Goal: Task Accomplishment & Management: Manage account settings

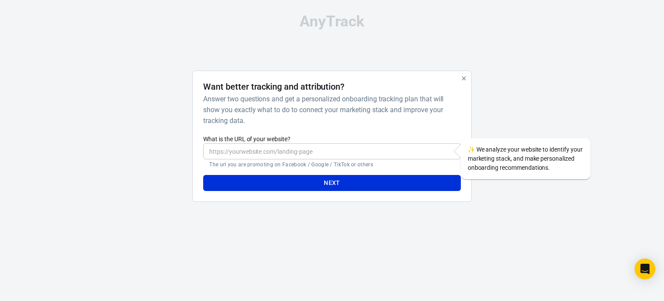
click at [305, 109] on h6 "Answer two questions and get a personalized onboarding tracking plan that will …" at bounding box center [330, 109] width 254 height 32
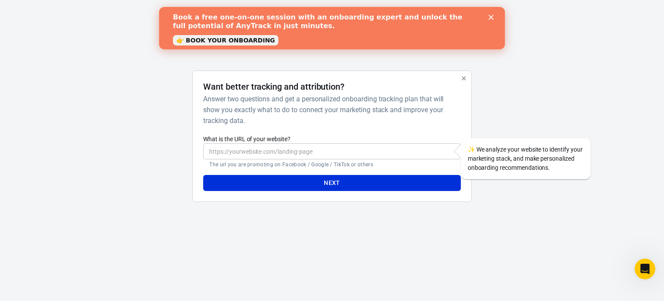
click at [491, 17] on polygon "Close" at bounding box center [491, 17] width 5 height 5
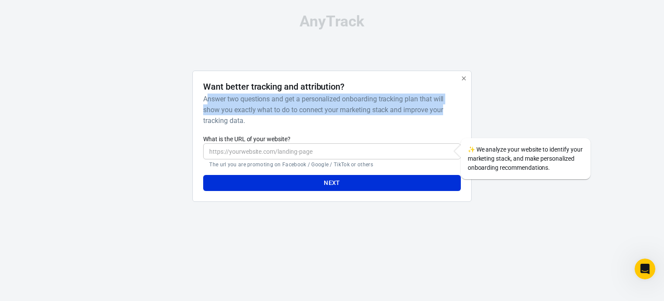
drag, startPoint x: 207, startPoint y: 97, endPoint x: 447, endPoint y: 111, distance: 240.5
click at [447, 111] on h6 "Answer two questions and get a personalized onboarding tracking plan that will …" at bounding box center [330, 109] width 254 height 32
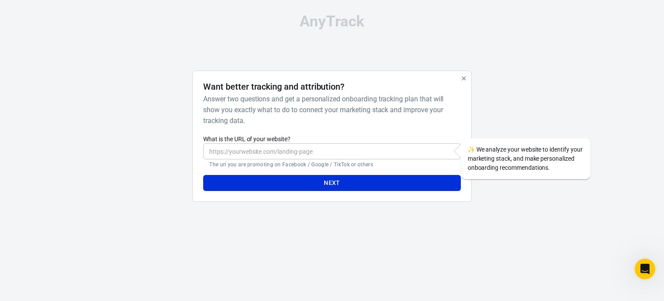
click at [239, 123] on h6 "Answer two questions and get a personalized onboarding tracking plan that will …" at bounding box center [330, 109] width 254 height 32
click at [238, 154] on input "What is the URL of your website?" at bounding box center [331, 151] width 257 height 16
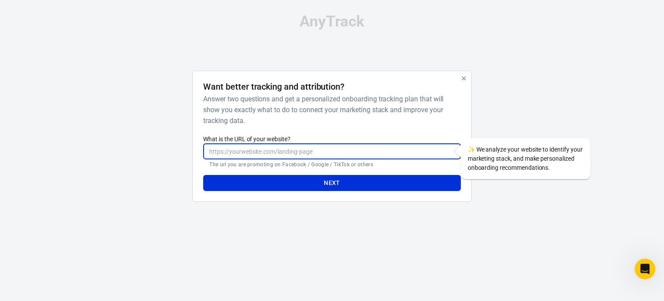
click at [252, 149] on input "What is the URL of your website?" at bounding box center [331, 151] width 257 height 16
click at [309, 99] on h6 "Answer two questions and get a personalized onboarding tracking plan that will …" at bounding box center [330, 109] width 254 height 32
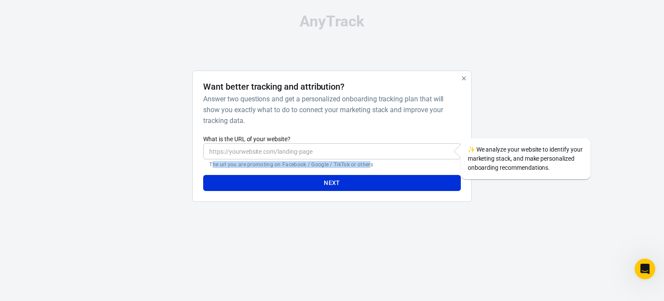
drag, startPoint x: 212, startPoint y: 162, endPoint x: 369, endPoint y: 163, distance: 157.4
click at [369, 162] on p "The url you are promoting on Facebook / Google / TikTok or others" at bounding box center [331, 164] width 245 height 7
click at [284, 164] on p "The url you are promoting on Facebook / Google / TikTok or others" at bounding box center [331, 164] width 245 height 7
click at [309, 167] on p "The url you are promoting on Facebook / Google / TikTok or others" at bounding box center [331, 164] width 245 height 7
click at [282, 152] on input "What is the URL of your website?" at bounding box center [331, 151] width 257 height 16
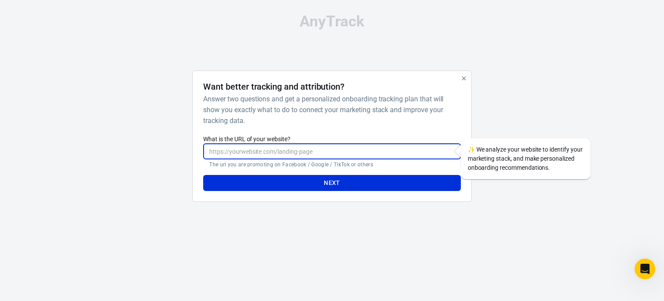
paste input "https://totalhealthsupport.life/ear-ringing-fast/"
type input "https://totalhealthsupport.life/ear-ringing-fast/"
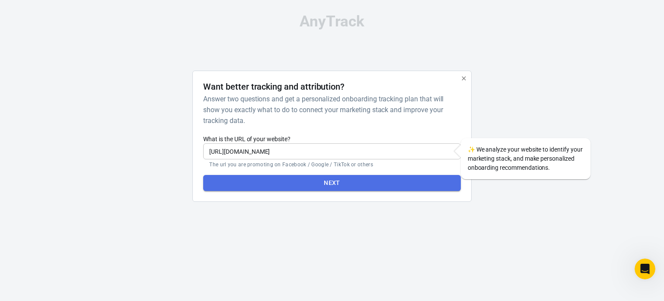
click at [335, 181] on button "Next" at bounding box center [331, 183] width 257 height 16
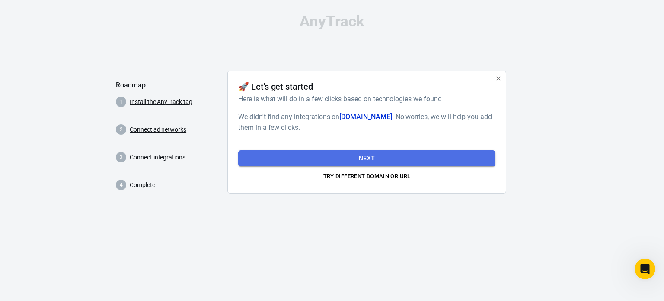
click at [373, 155] on button "Next" at bounding box center [366, 158] width 257 height 16
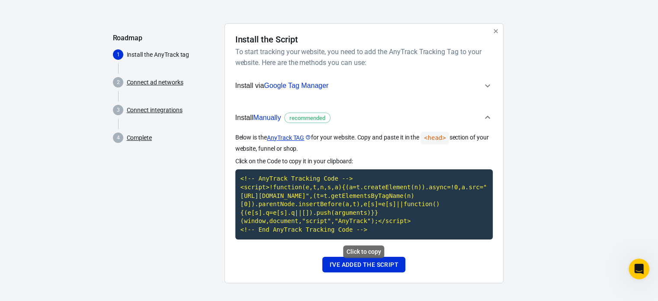
scroll to position [50, 0]
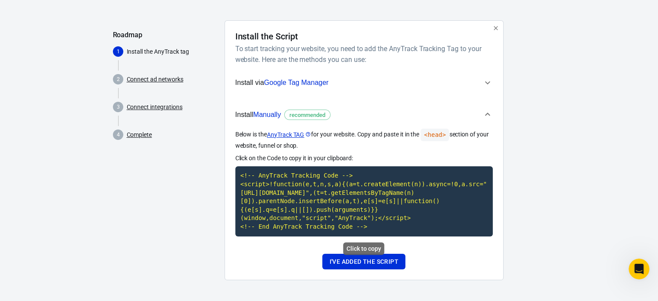
click at [334, 194] on code "<!-- AnyTrack Tracking Code --> <script>!function(e,t,n,s,a){(a=t.createElement…" at bounding box center [363, 201] width 257 height 70
click at [375, 260] on button "I've added the script" at bounding box center [363, 261] width 83 height 16
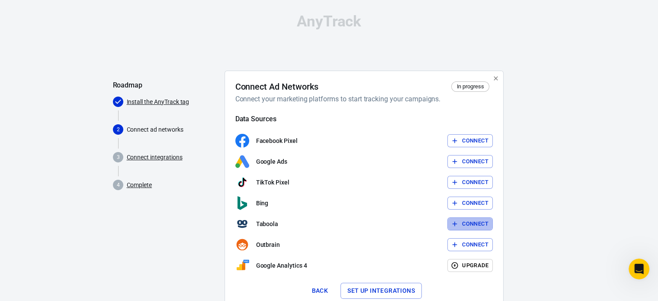
click at [479, 224] on button "Connect" at bounding box center [469, 223] width 45 height 13
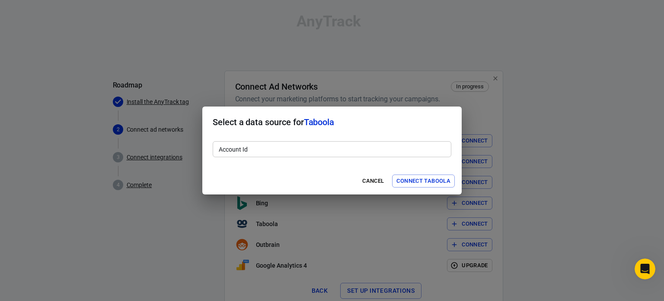
click at [277, 151] on input "Account Id" at bounding box center [332, 149] width 239 height 16
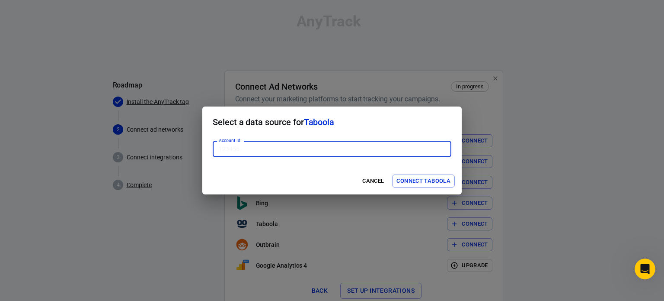
paste input "1921004"
type input "1921004"
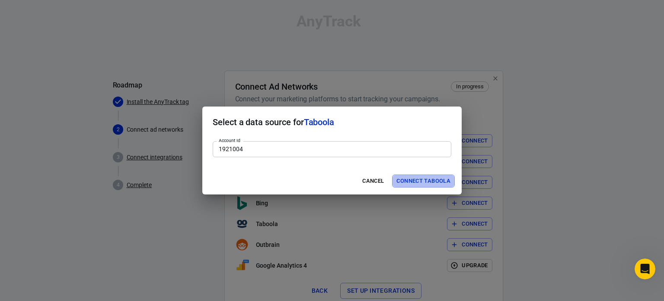
click at [423, 179] on button "Connect Taboola" at bounding box center [423, 180] width 63 height 13
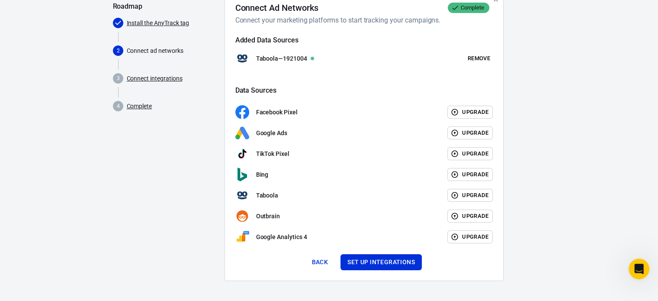
scroll to position [79, 0]
click at [381, 263] on button "Set up integrations" at bounding box center [380, 261] width 81 height 16
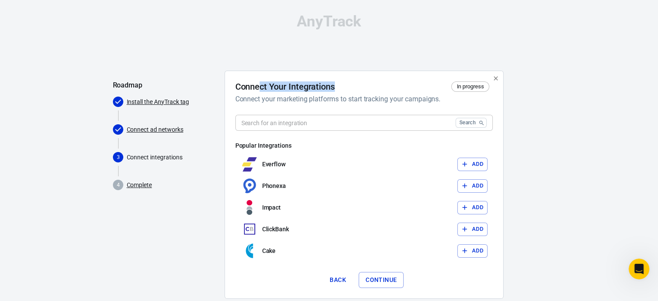
drag, startPoint x: 266, startPoint y: 81, endPoint x: 323, endPoint y: 88, distance: 57.1
click at [340, 79] on div "Connect Your Integrations In progress Connect your marketing platforms to start…" at bounding box center [363, 185] width 279 height 228
click at [313, 98] on h6 "Connect your marketing platforms to start tracking your campaigns." at bounding box center [362, 98] width 254 height 11
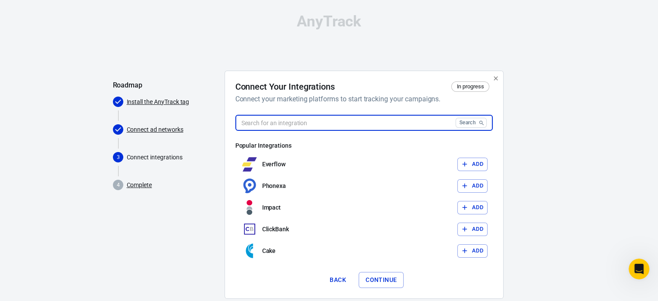
click at [307, 124] on input "text" at bounding box center [343, 123] width 217 height 16
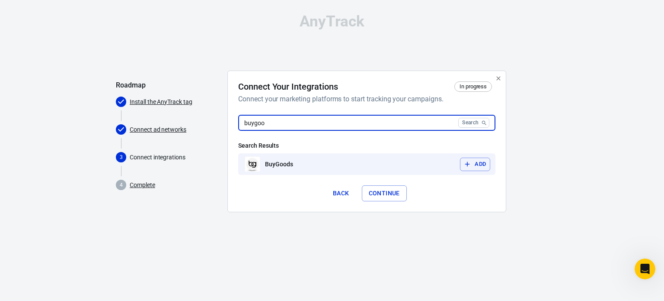
type input "buygoo"
click at [479, 162] on button "Add" at bounding box center [475, 163] width 30 height 13
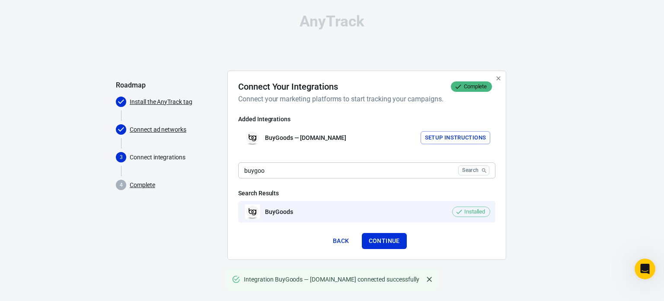
click at [449, 137] on button "Setup Instructions" at bounding box center [456, 137] width 70 height 13
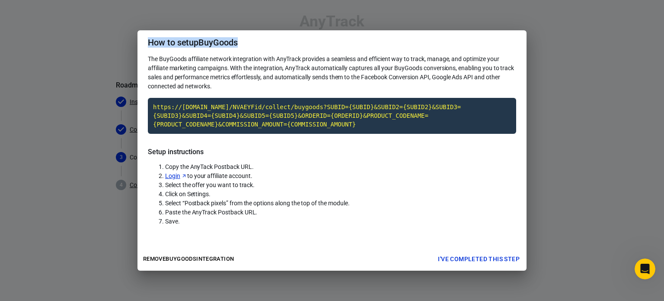
drag, startPoint x: 162, startPoint y: 41, endPoint x: 240, endPoint y: 41, distance: 77.9
click at [240, 41] on h2 "How to setup BuyGoods" at bounding box center [332, 42] width 389 height 24
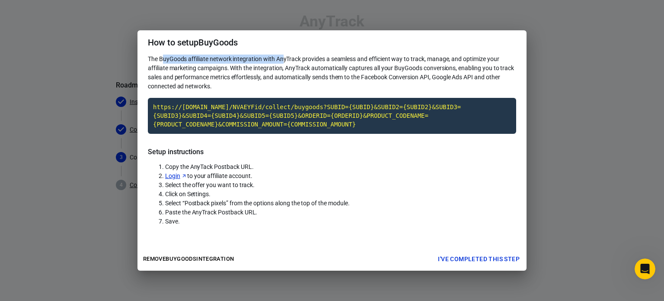
drag, startPoint x: 163, startPoint y: 57, endPoint x: 284, endPoint y: 57, distance: 121.1
click at [284, 57] on span "The BuyGoods affiliate network integration with AnyTrack provides a seamless an…" at bounding box center [331, 72] width 366 height 34
drag, startPoint x: 294, startPoint y: 58, endPoint x: 309, endPoint y: 63, distance: 15.9
click at [294, 58] on span "The BuyGoods affiliate network integration with AnyTrack provides a seamless an…" at bounding box center [331, 72] width 366 height 34
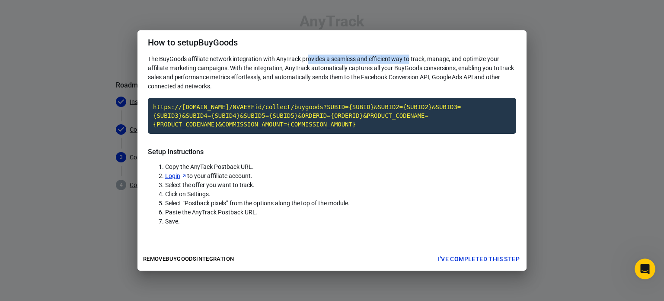
drag, startPoint x: 325, startPoint y: 58, endPoint x: 423, endPoint y: 62, distance: 98.2
click at [411, 62] on span "The BuyGoods affiliate network integration with AnyTrack provides a seamless an…" at bounding box center [331, 72] width 366 height 34
drag, startPoint x: 431, startPoint y: 62, endPoint x: 409, endPoint y: 71, distance: 23.3
click at [431, 62] on span "The BuyGoods affiliate network integration with AnyTrack provides a seamless an…" at bounding box center [331, 72] width 366 height 34
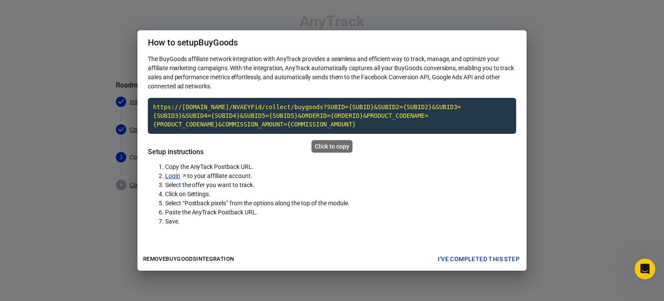
click at [357, 112] on code "https://t1.anytrack.io/NVAEYFid/collect/buygoods?SUBID={SUBID}&SUBID2={SUBID2}&…" at bounding box center [332, 116] width 369 height 36
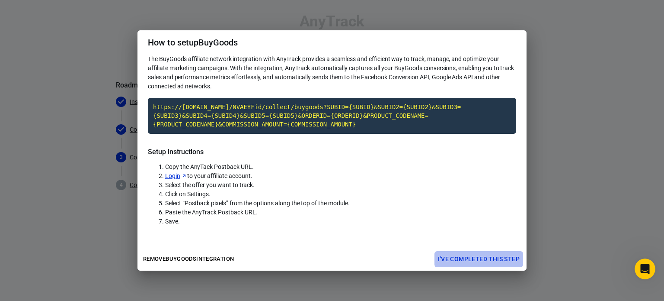
click at [498, 255] on button "I've completed this step" at bounding box center [479, 259] width 89 height 16
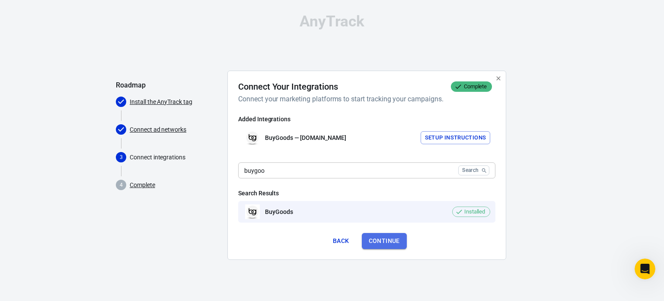
click at [390, 238] on button "Continue" at bounding box center [384, 241] width 45 height 16
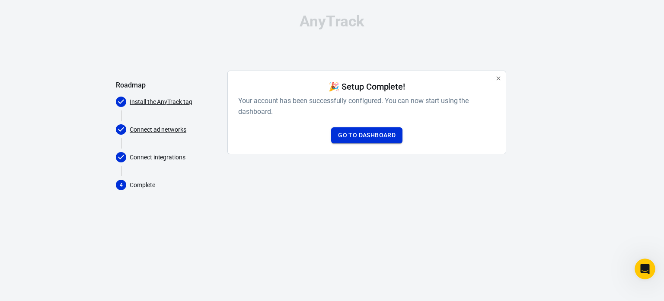
click at [369, 137] on link "Go to Dashboard" at bounding box center [366, 135] width 71 height 16
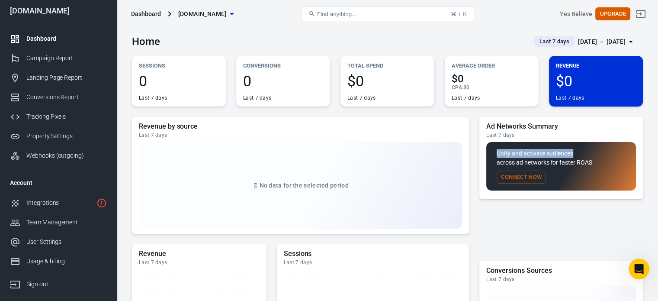
drag, startPoint x: 497, startPoint y: 151, endPoint x: 577, endPoint y: 152, distance: 79.2
click at [577, 152] on p "Unify and activate audiences across ad networks for faster ROAS" at bounding box center [561, 158] width 129 height 18
click at [555, 161] on p "Unify and activate audiences across ad networks for faster ROAS" at bounding box center [561, 158] width 129 height 18
click at [74, 196] on link "Integrations" at bounding box center [58, 202] width 111 height 19
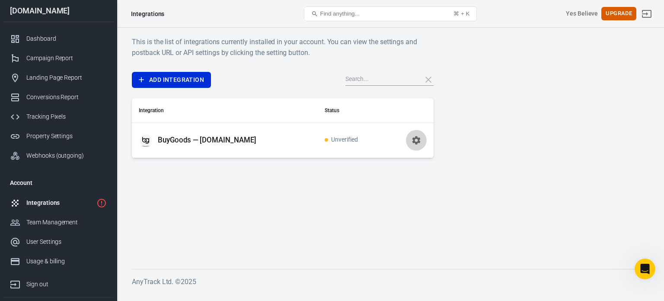
click at [417, 141] on icon "button" at bounding box center [416, 140] width 8 height 8
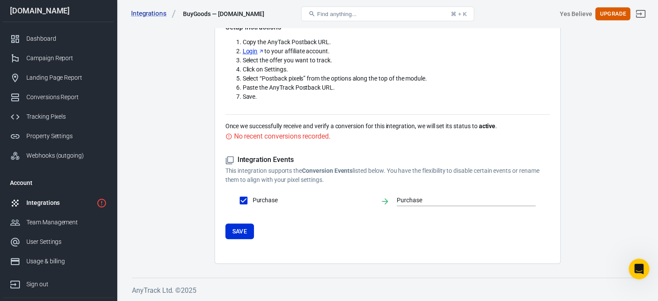
scroll to position [212, 0]
click at [52, 199] on div "Integrations" at bounding box center [59, 202] width 67 height 9
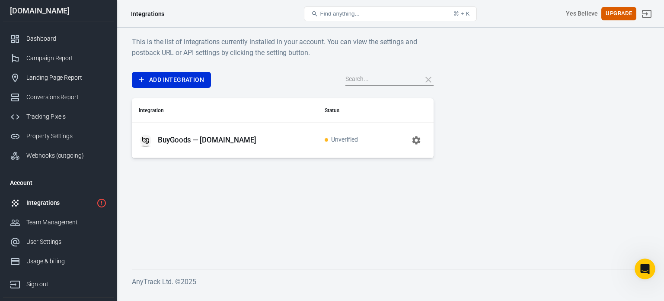
click at [377, 205] on main "This is the list of integrations currently installed in your account. You can v…" at bounding box center [390, 145] width 517 height 218
click at [45, 40] on div "Dashboard" at bounding box center [66, 38] width 80 height 9
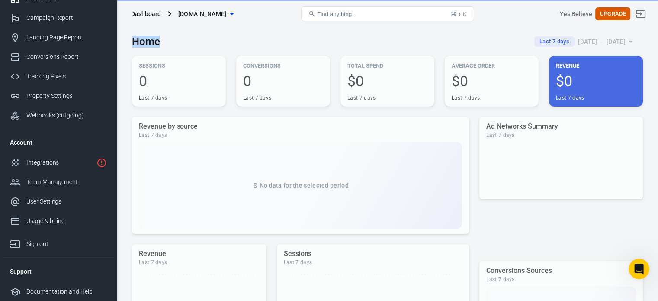
drag, startPoint x: 159, startPoint y: 41, endPoint x: 171, endPoint y: 41, distance: 12.1
click at [171, 41] on div "Home Last 7 days Sep 9 － Sep 15, 2025" at bounding box center [387, 38] width 511 height 21
click at [351, 43] on div "Home Last 7 days Sep 9 － Sep 15, 2025" at bounding box center [387, 38] width 511 height 21
click at [44, 216] on div "Usage & billing" at bounding box center [66, 220] width 80 height 9
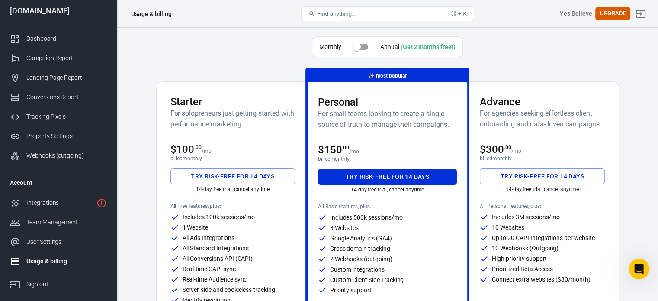
click at [251, 46] on div "Monthly Annual (Get 2 months free!)" at bounding box center [387, 48] width 463 height 24
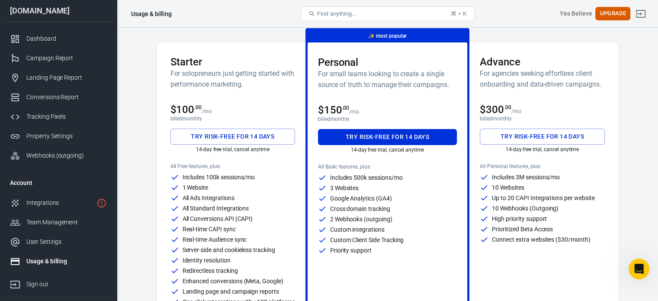
scroll to position [87, 0]
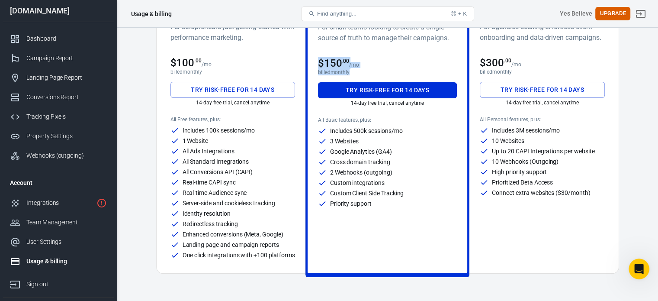
drag, startPoint x: 314, startPoint y: 65, endPoint x: 357, endPoint y: 73, distance: 43.5
click at [357, 73] on div "Personal For small teams looking to create a single source of truth to manage t…" at bounding box center [388, 134] width 160 height 277
click at [339, 58] on span "$150 .00" at bounding box center [334, 63] width 32 height 12
drag, startPoint x: 315, startPoint y: 60, endPoint x: 354, endPoint y: 72, distance: 41.2
click at [354, 72] on div "Personal For small teams looking to create a single source of truth to manage t…" at bounding box center [388, 134] width 160 height 277
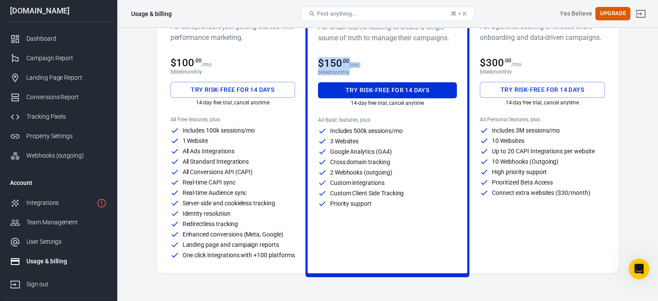
click at [349, 69] on p "billed monthly" at bounding box center [387, 72] width 139 height 6
drag, startPoint x: 353, startPoint y: 70, endPoint x: 317, endPoint y: 58, distance: 38.2
click at [318, 58] on div "$150 .00 /mo billed monthly" at bounding box center [387, 66] width 139 height 18
click at [318, 58] on h3 "$150 .00" at bounding box center [334, 63] width 32 height 12
drag, startPoint x: 318, startPoint y: 66, endPoint x: 360, endPoint y: 71, distance: 41.8
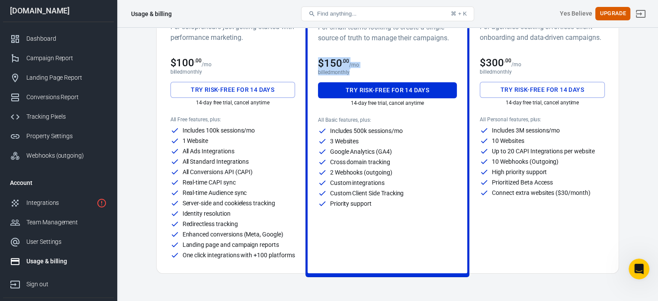
click at [360, 71] on div "Personal For small teams looking to create a single source of truth to manage t…" at bounding box center [388, 134] width 160 height 277
click at [357, 64] on p "/mo" at bounding box center [354, 65] width 10 height 6
click at [251, 90] on button "Try risk-free for 14 days" at bounding box center [232, 90] width 125 height 16
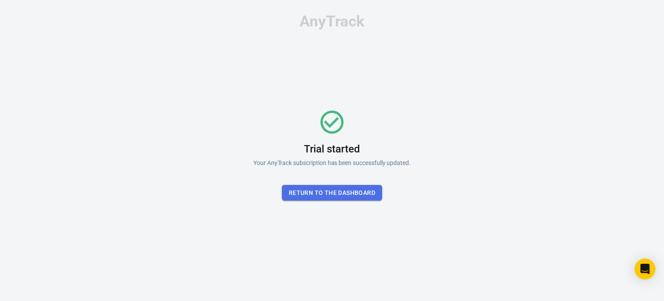
click at [330, 190] on button "Return To the dashboard" at bounding box center [332, 193] width 100 height 16
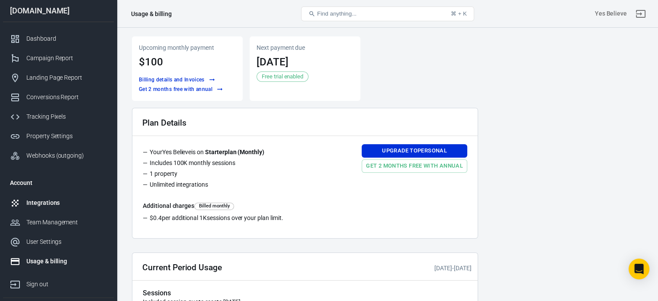
click at [52, 199] on div "Integrations" at bounding box center [66, 202] width 80 height 9
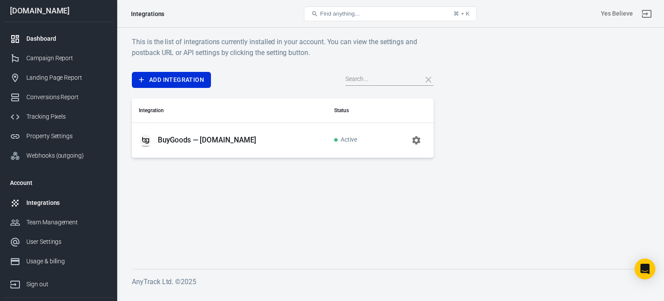
click at [48, 41] on div "Dashboard" at bounding box center [66, 38] width 80 height 9
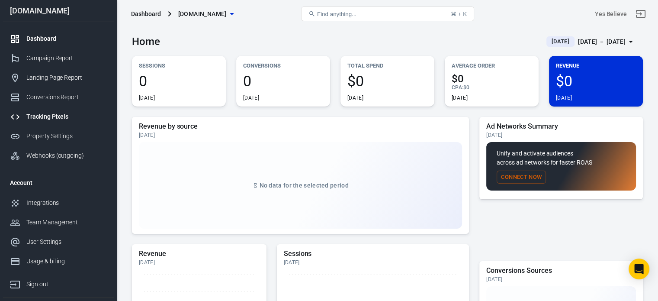
click at [48, 118] on div "Tracking Pixels" at bounding box center [66, 116] width 80 height 9
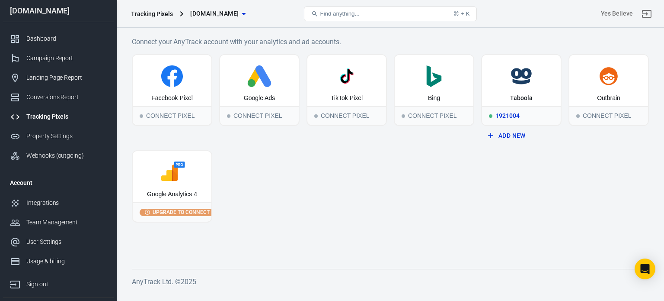
click at [524, 83] on icon at bounding box center [521, 82] width 17 height 6
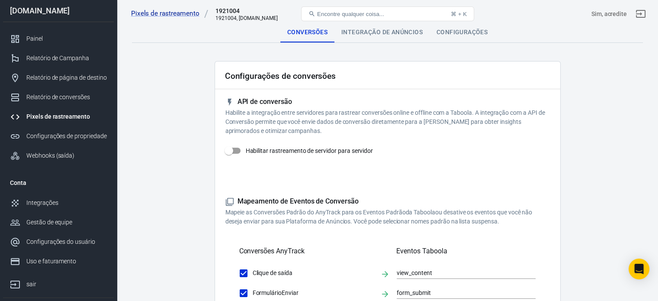
click at [237, 148] on input "Habilitar rastreamento de servidor para servidor" at bounding box center [228, 150] width 49 height 16
checkbox input "true"
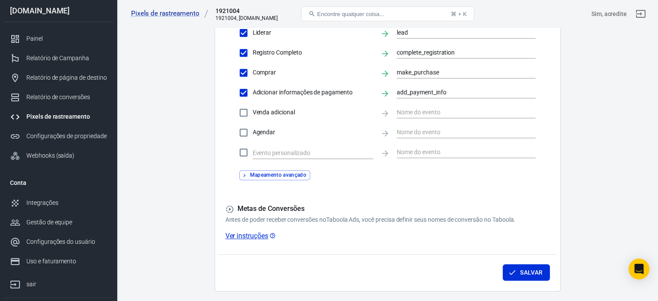
scroll to position [389, 0]
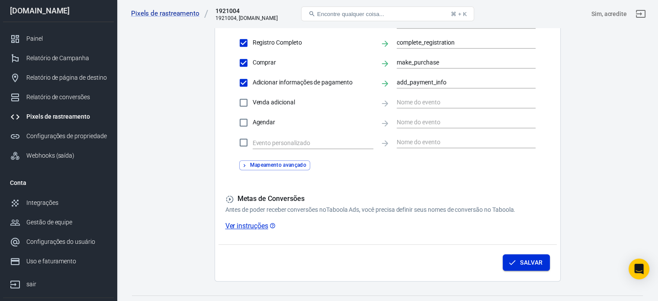
click at [538, 261] on font "Salvar" at bounding box center [531, 262] width 22 height 7
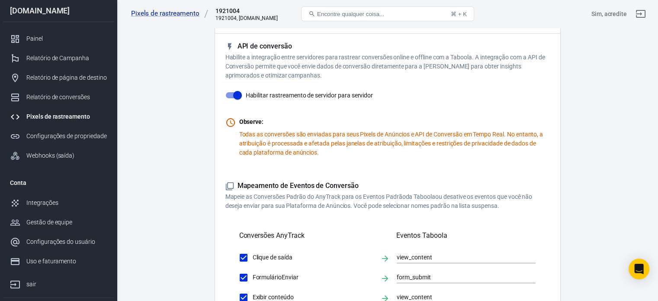
scroll to position [0, 0]
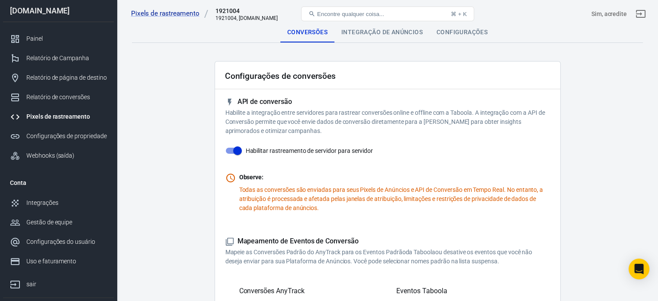
click at [396, 31] on font "Integração de anúncios" at bounding box center [381, 32] width 81 height 7
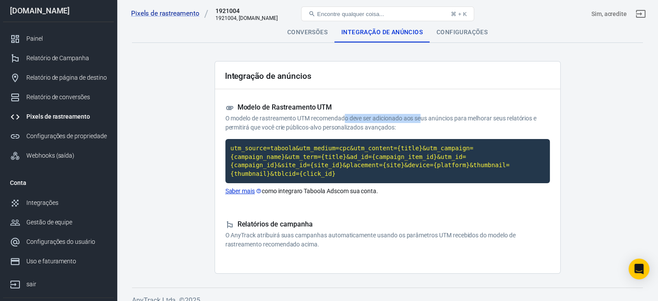
drag, startPoint x: 346, startPoint y: 116, endPoint x: 424, endPoint y: 120, distance: 77.5
click at [424, 120] on font "O modelo de rastreamento UTM recomendado deve ser adicionado aos seus anúncios …" at bounding box center [380, 123] width 311 height 16
drag, startPoint x: 450, startPoint y: 119, endPoint x: 542, endPoint y: 119, distance: 92.6
click at [542, 119] on p "O modelo de rastreamento UTM recomendado deve ser adicionado aos seus anúncios …" at bounding box center [387, 123] width 324 height 18
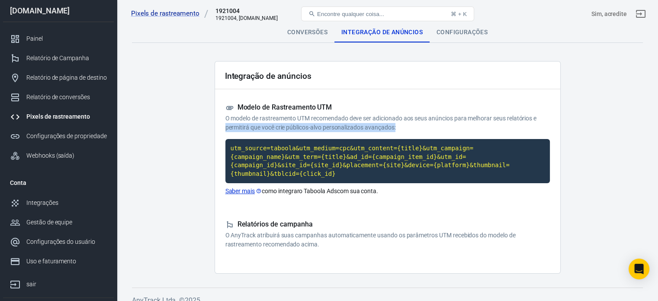
drag, startPoint x: 226, startPoint y: 127, endPoint x: 402, endPoint y: 127, distance: 176.0
click at [402, 127] on p "O modelo de rastreamento UTM recomendado deve ser adicionado aos seus anúncios …" at bounding box center [387, 123] width 324 height 18
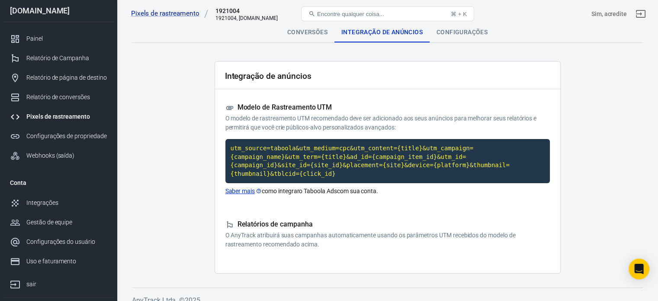
click at [405, 120] on font "O modelo de rastreamento UTM recomendado deve ser adicionado aos seus anúncios …" at bounding box center [380, 123] width 311 height 16
click at [347, 153] on code "utm_source=taboola&utm_medium=cpc&utm_content={title}&utm_campaign={campaign_na…" at bounding box center [387, 161] width 324 height 44
